Goal: Find specific page/section: Find specific page/section

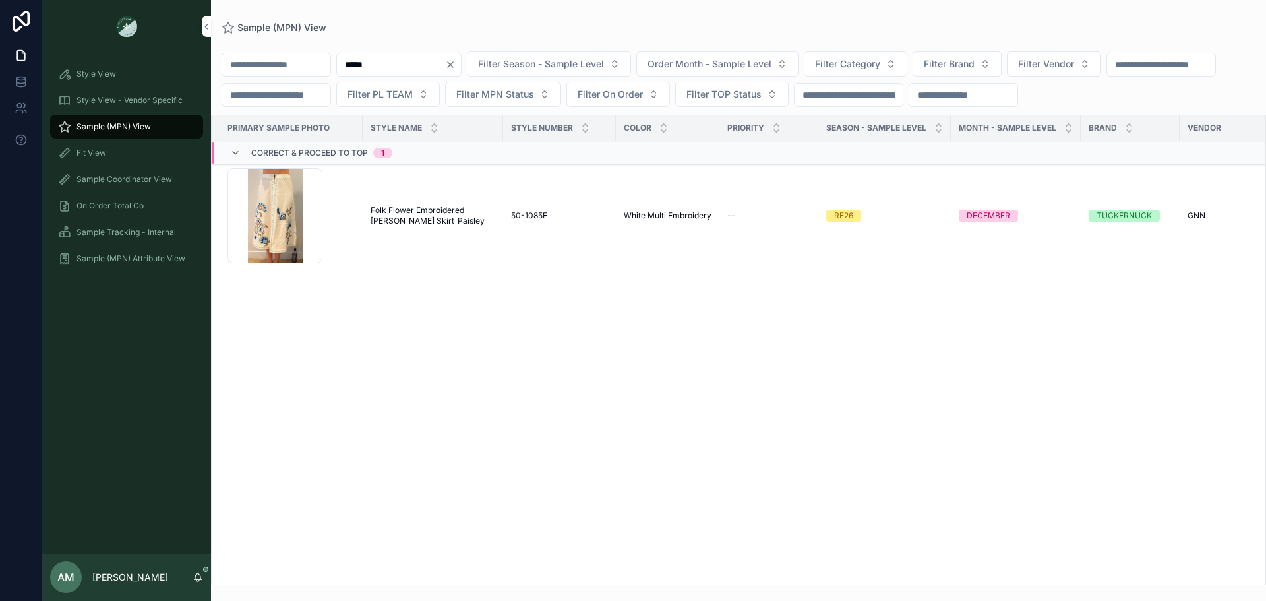
click at [456, 61] on icon "Clear" at bounding box center [450, 64] width 11 height 11
click at [1058, 69] on span "Filter Vendor" at bounding box center [1030, 63] width 56 height 13
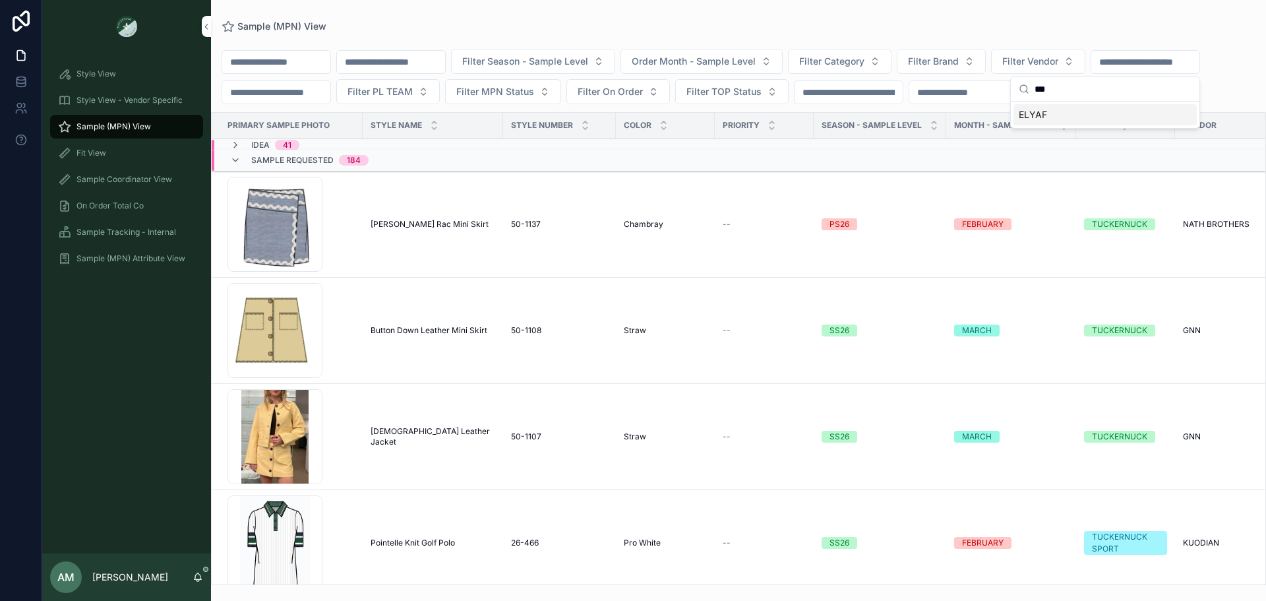
type input "***"
click at [1093, 121] on div "ELYAF" at bounding box center [1104, 114] width 183 height 21
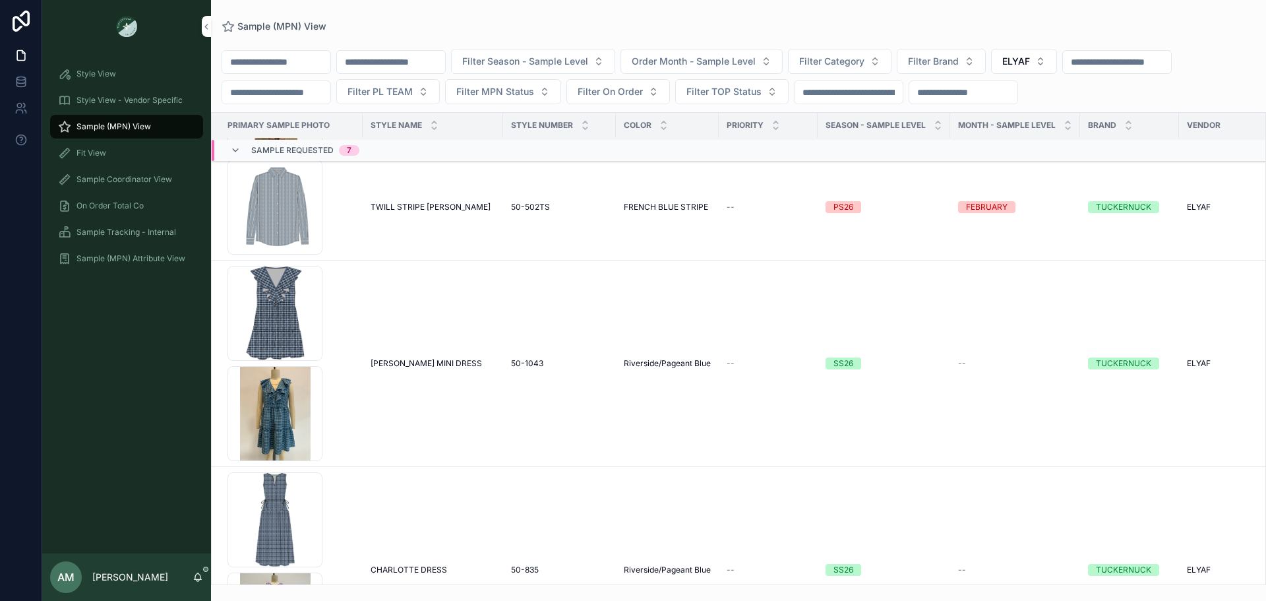
scroll to position [264, 0]
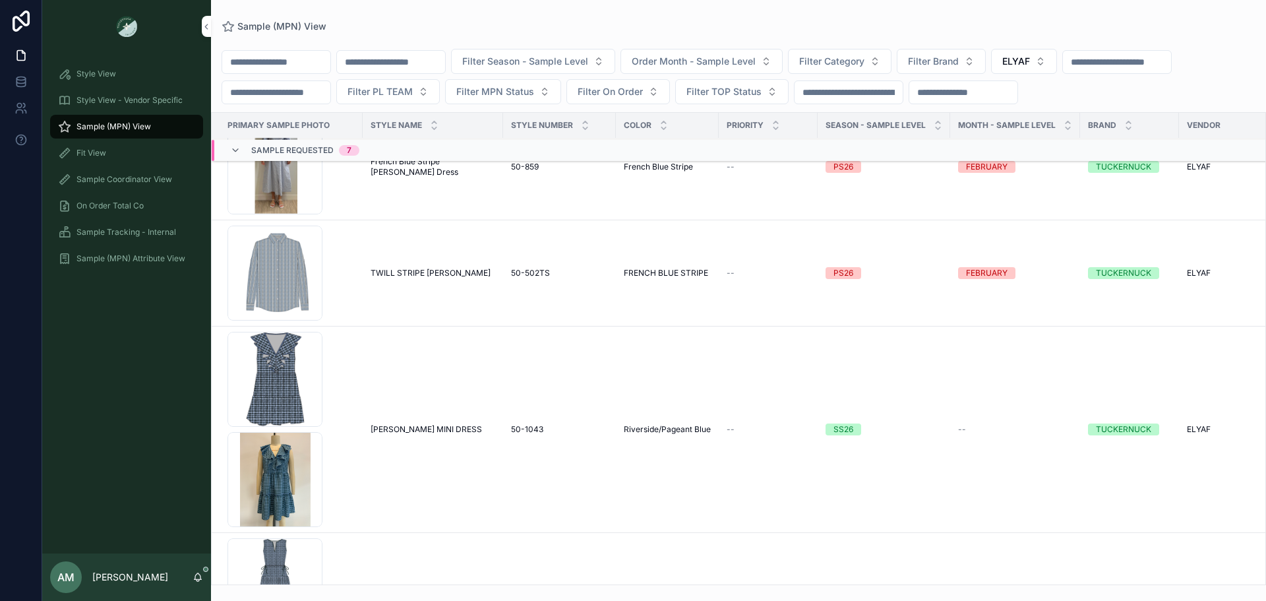
click at [448, 278] on span "TWILL STRIPE [PERSON_NAME]" at bounding box center [431, 273] width 120 height 11
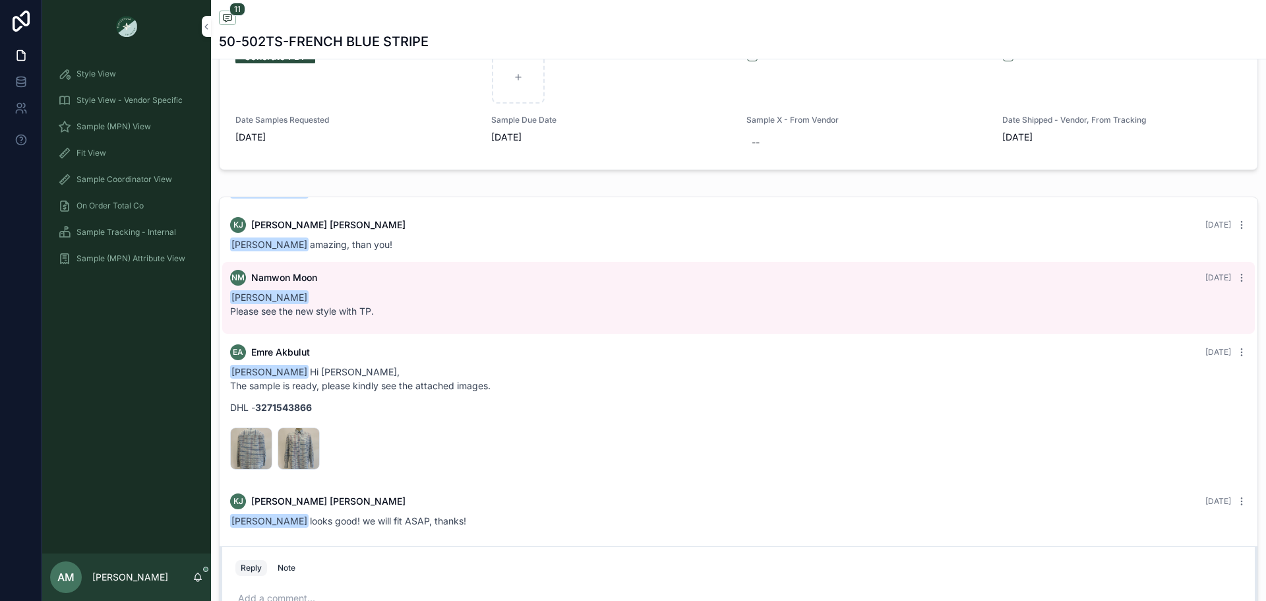
scroll to position [923, 0]
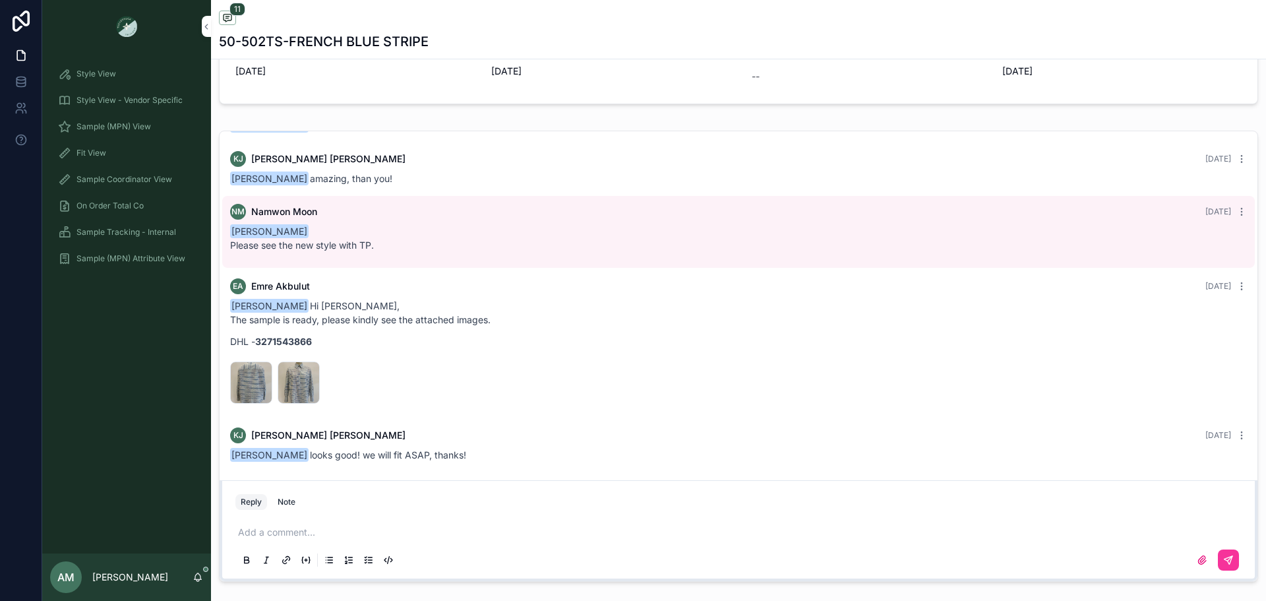
click at [243, 380] on div "50-502-ST-ARKA .JPG" at bounding box center [251, 382] width 42 height 42
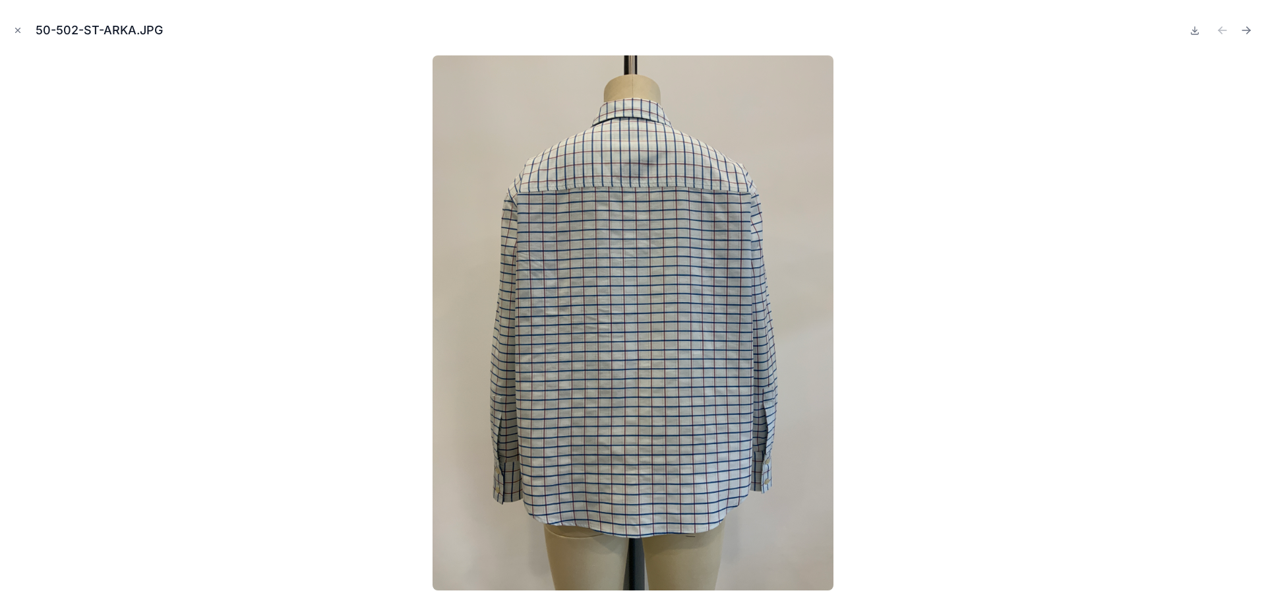
click at [1245, 26] on icon "Next file" at bounding box center [1246, 30] width 13 height 13
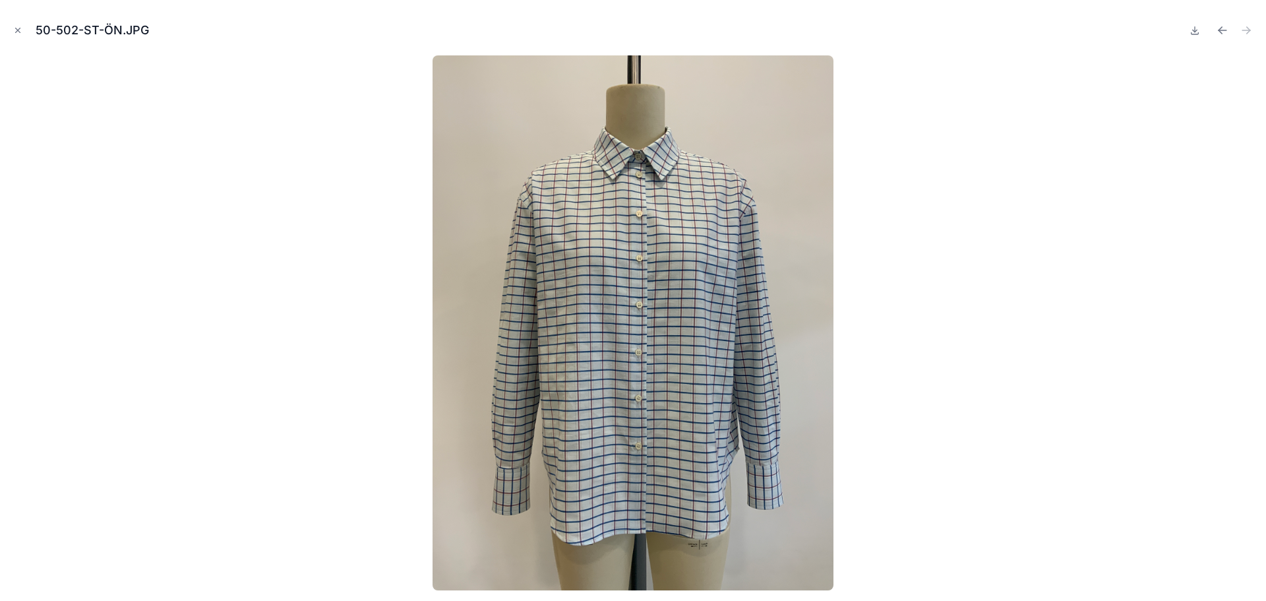
click at [22, 27] on icon "Close modal" at bounding box center [17, 30] width 9 height 9
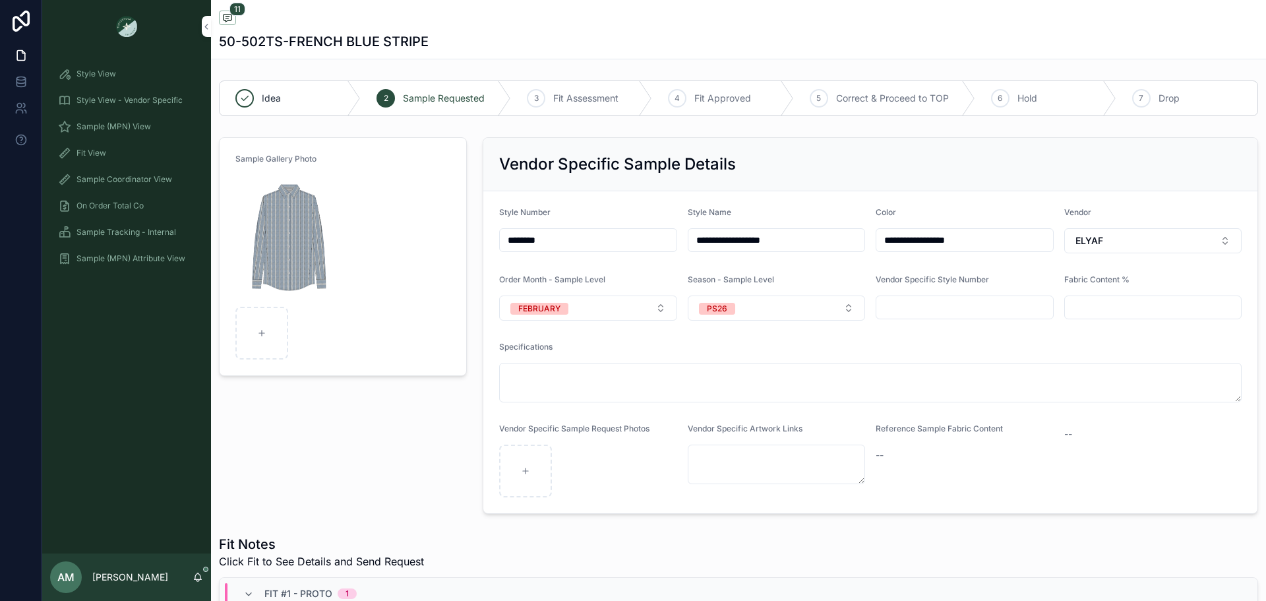
drag, startPoint x: 557, startPoint y: 239, endPoint x: 495, endPoint y: 256, distance: 64.1
click at [495, 256] on form "**********" at bounding box center [870, 352] width 774 height 322
